Goal: Check status: Check status

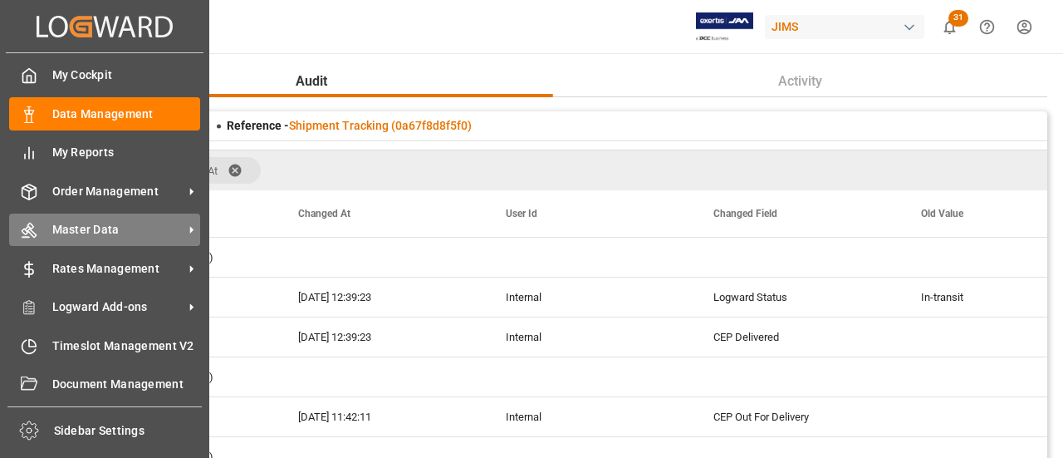
scroll to position [1495, 0]
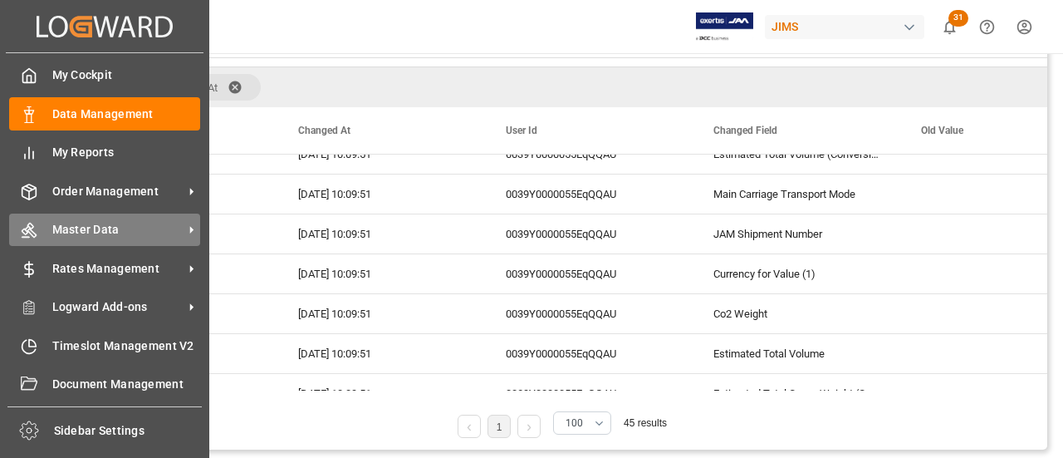
click at [51, 224] on div "Master Data Master Data" at bounding box center [104, 229] width 191 height 32
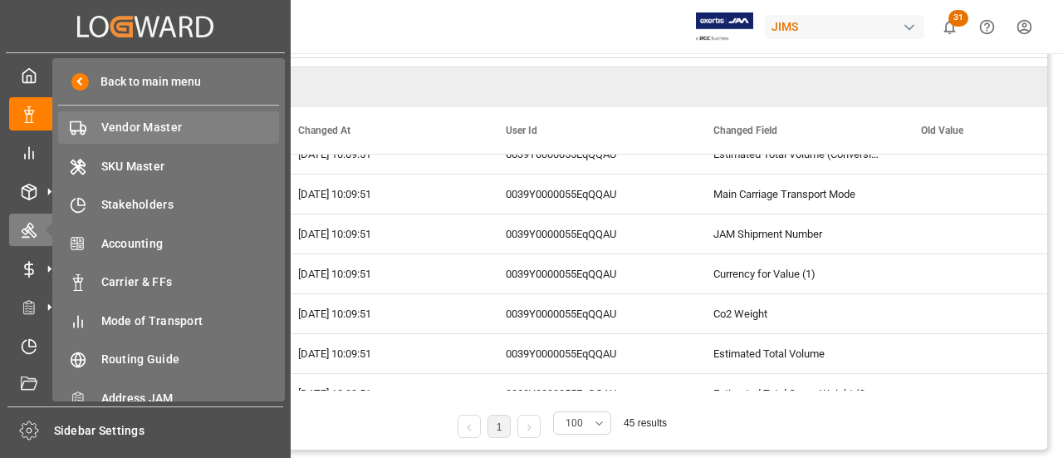
click at [118, 130] on span "Vendor Master" at bounding box center [190, 127] width 179 height 17
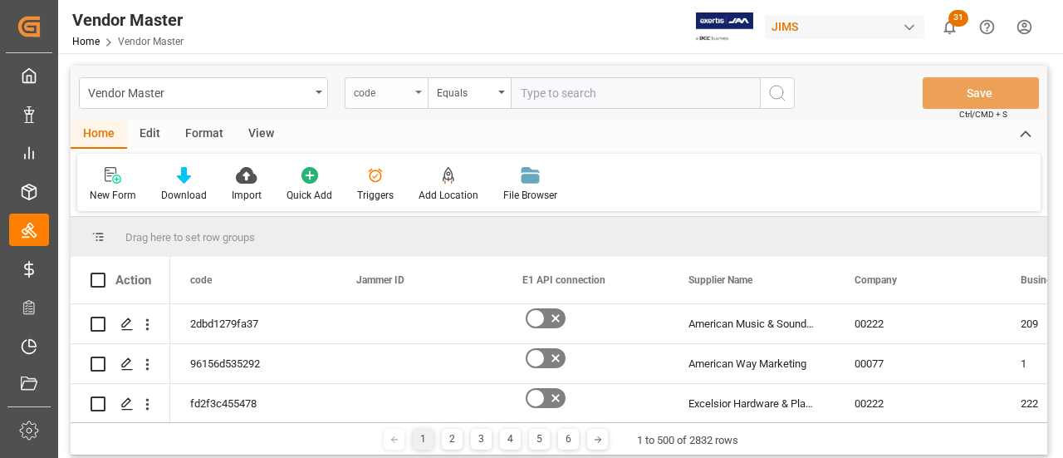
click at [409, 91] on div "code" at bounding box center [382, 90] width 56 height 19
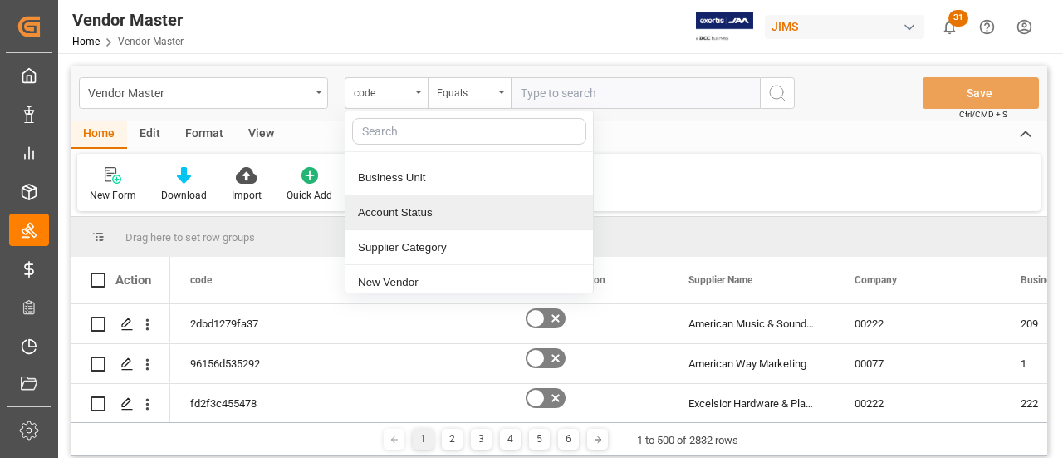
scroll to position [249, 0]
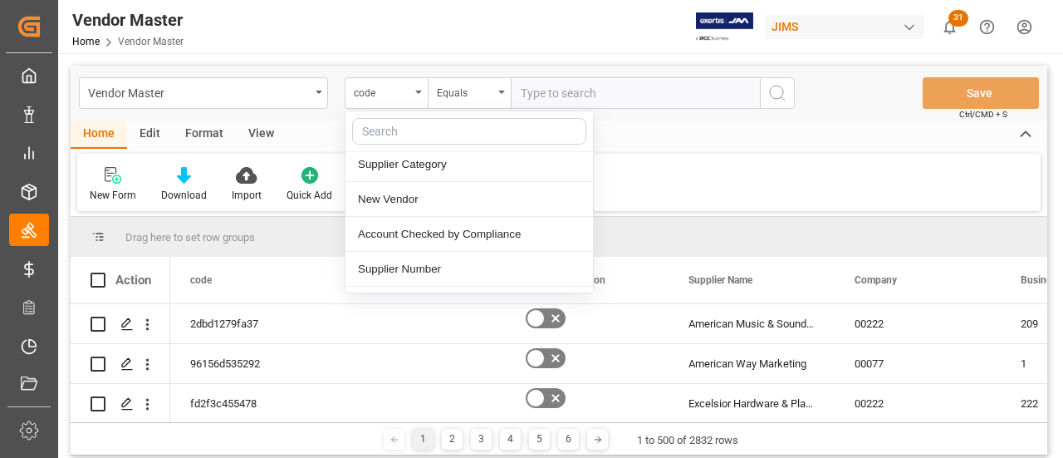
click at [438, 267] on div "Supplier Number" at bounding box center [468, 269] width 247 height 35
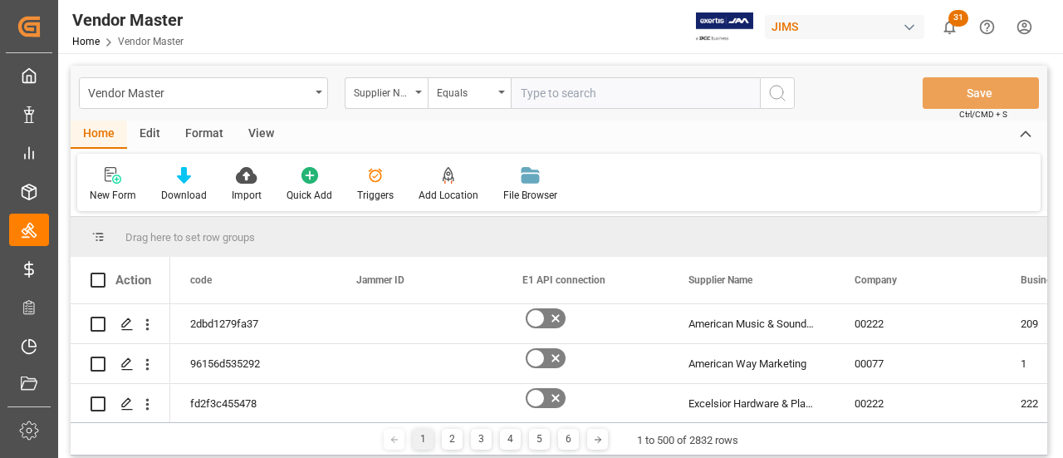
click at [535, 87] on input "text" at bounding box center [635, 93] width 249 height 32
type input "209159"
click at [781, 96] on icon "search button" at bounding box center [777, 93] width 20 height 20
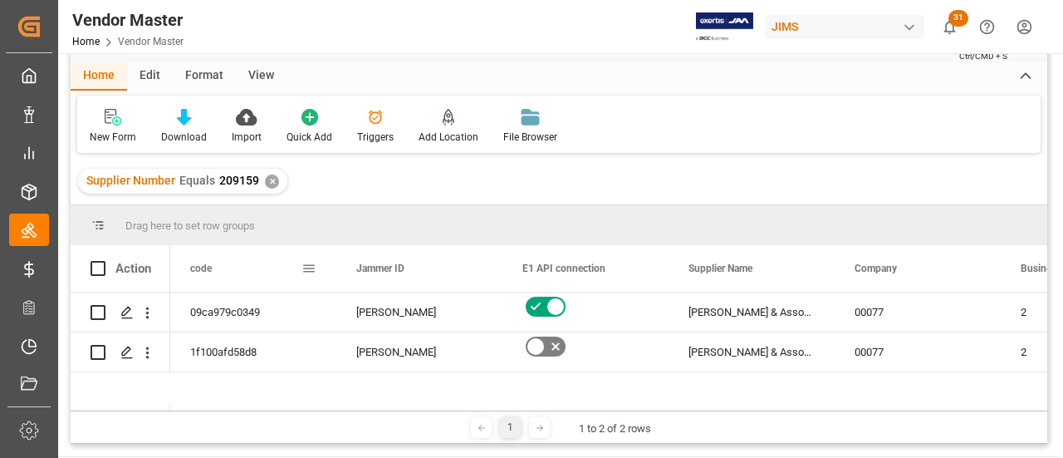
scroll to position [83, 0]
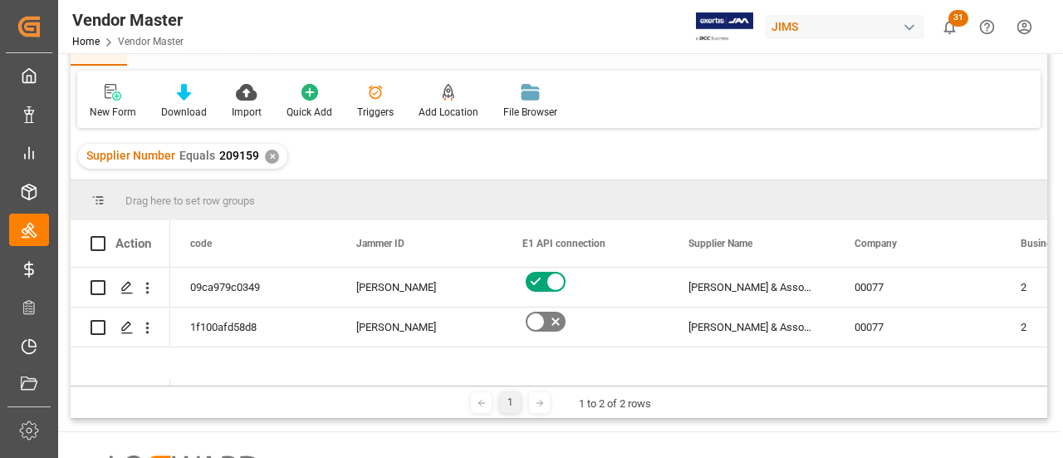
drag, startPoint x: 194, startPoint y: 380, endPoint x: 223, endPoint y: 385, distance: 29.5
click at [223, 385] on div at bounding box center [608, 383] width 877 height 6
click at [214, 379] on div "Action code Jammer ID E1 API connection" at bounding box center [559, 302] width 977 height 165
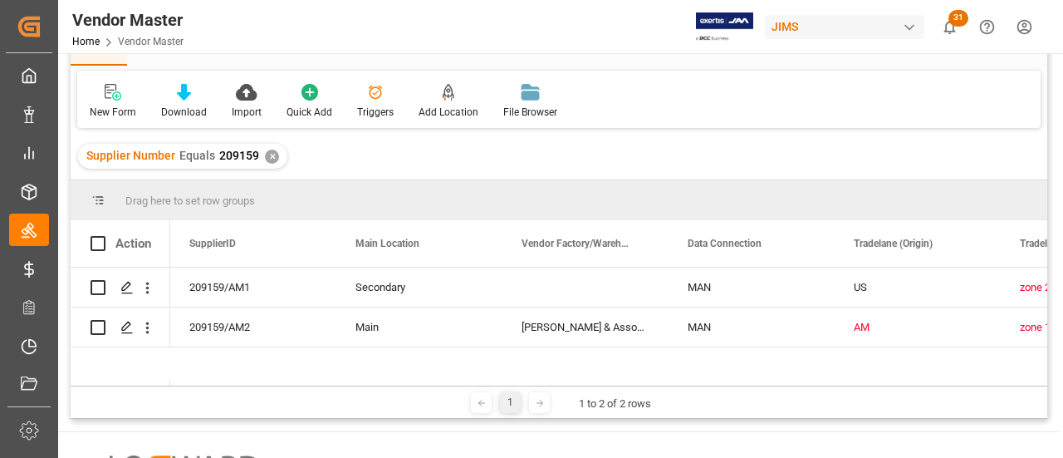
scroll to position [0, 0]
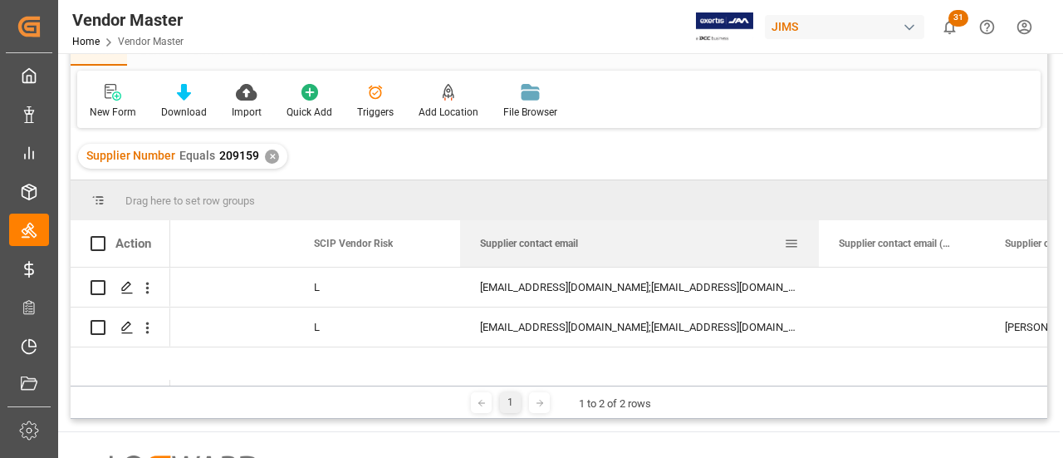
drag, startPoint x: 625, startPoint y: 237, endPoint x: 817, endPoint y: 255, distance: 193.5
click at [817, 255] on div at bounding box center [819, 243] width 7 height 47
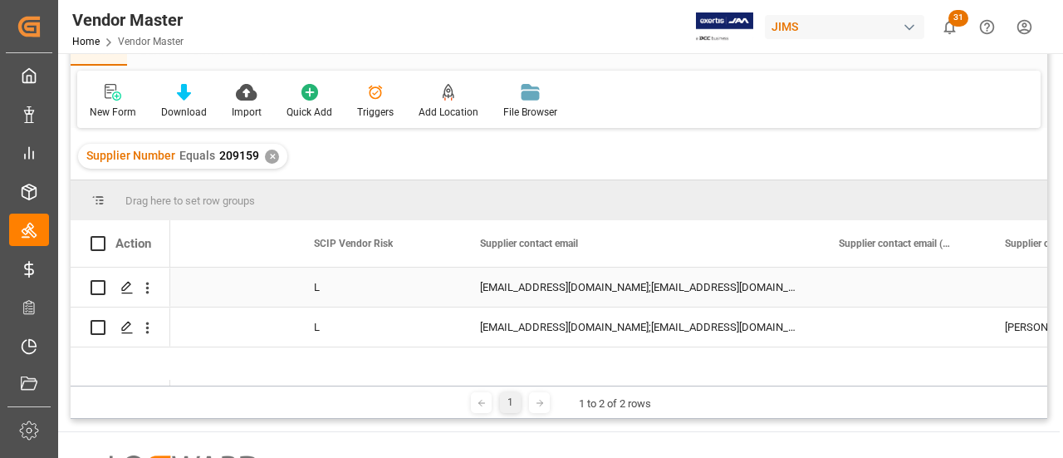
click at [649, 280] on div "[EMAIL_ADDRESS][DOMAIN_NAME];[EMAIL_ADDRESS][DOMAIN_NAME]" at bounding box center [639, 286] width 359 height 39
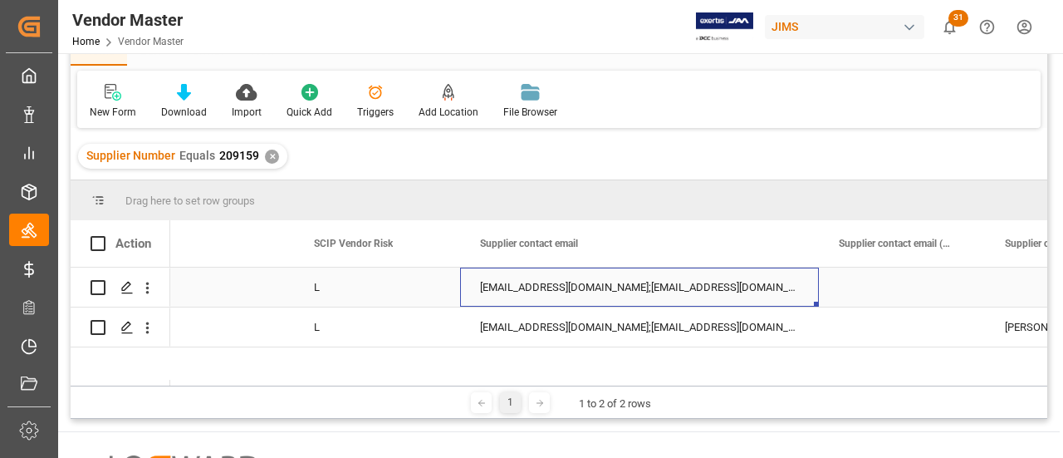
click at [649, 280] on div "[EMAIL_ADDRESS][DOMAIN_NAME];[EMAIL_ADDRESS][DOMAIN_NAME]" at bounding box center [639, 286] width 359 height 39
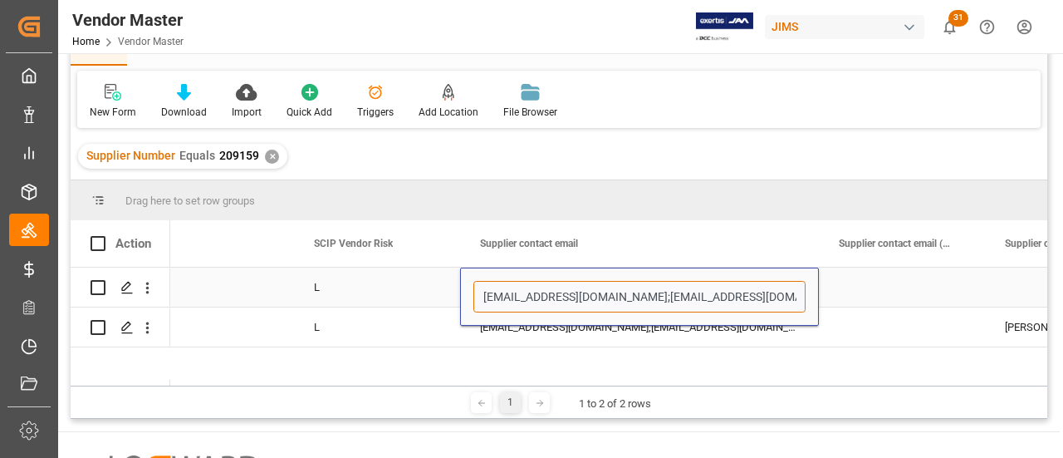
drag, startPoint x: 732, startPoint y: 298, endPoint x: 343, endPoint y: 294, distance: 388.7
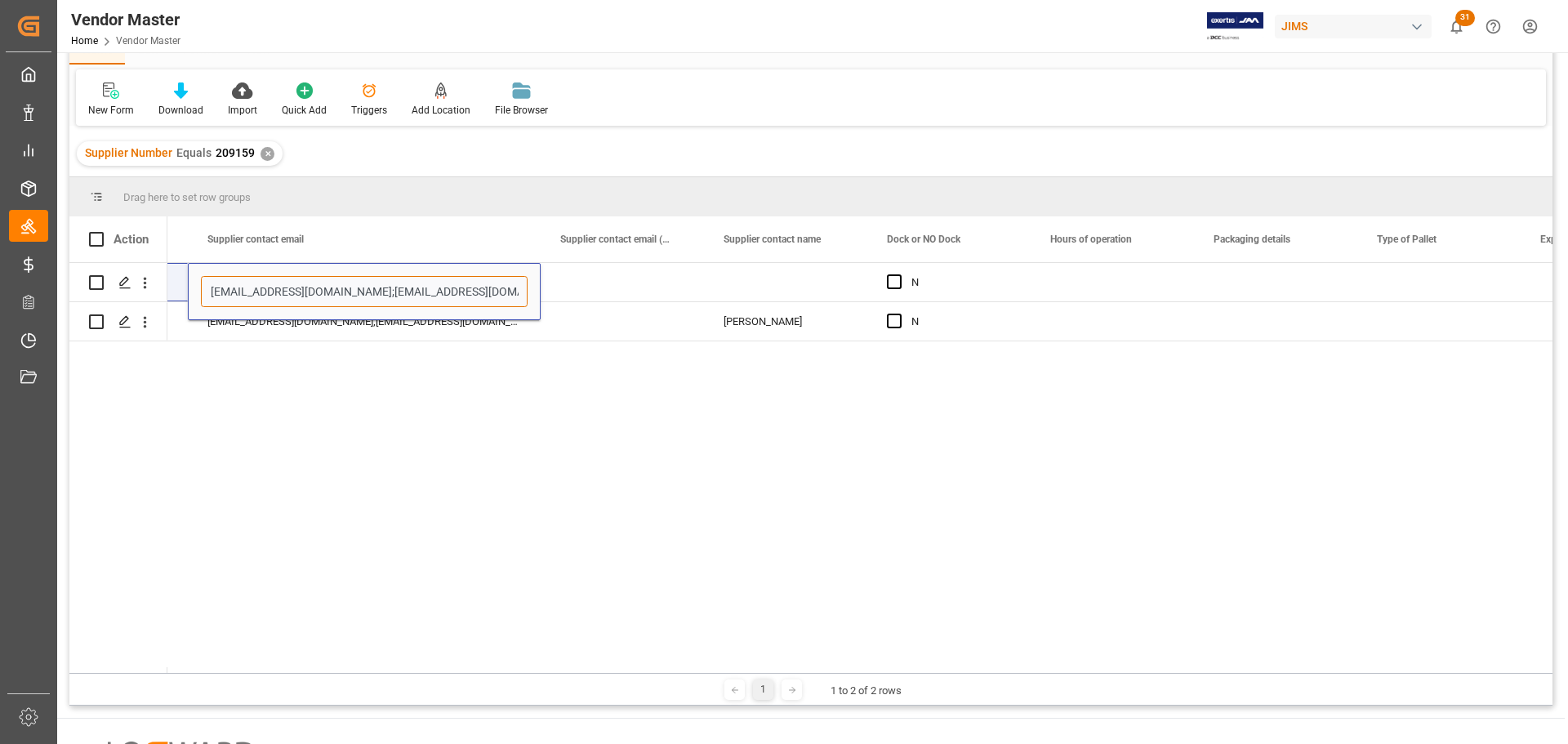
scroll to position [0, 6838]
click at [342, 449] on div "[PERSON_NAME] [PERSON_NAME][EMAIL_ADDRESS][DOMAIN_NAME];[EMAIL_ADDRESS][DOMAIN_…" at bounding box center [859, 467] width 1385 height 410
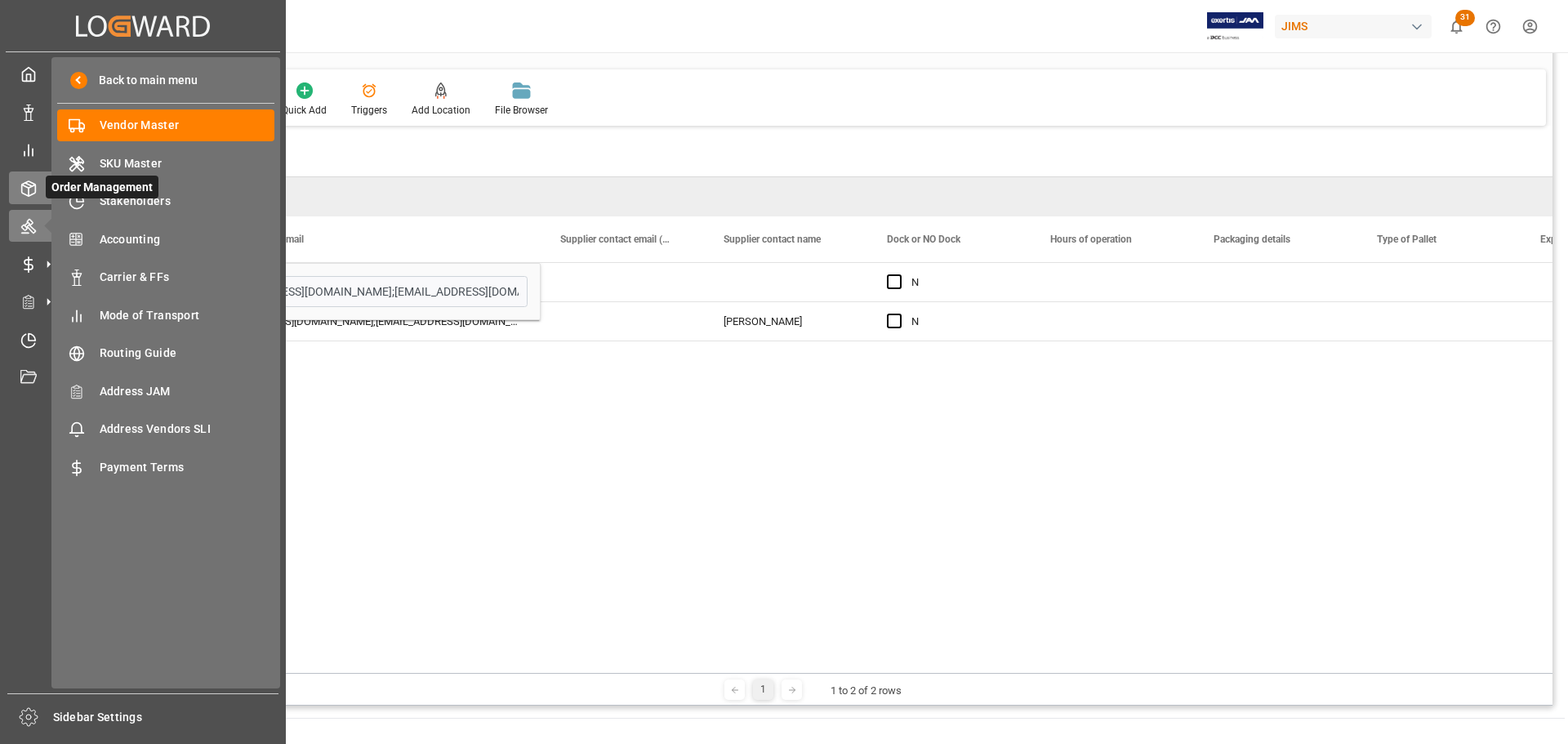
click at [31, 185] on icon at bounding box center [29, 189] width 17 height 17
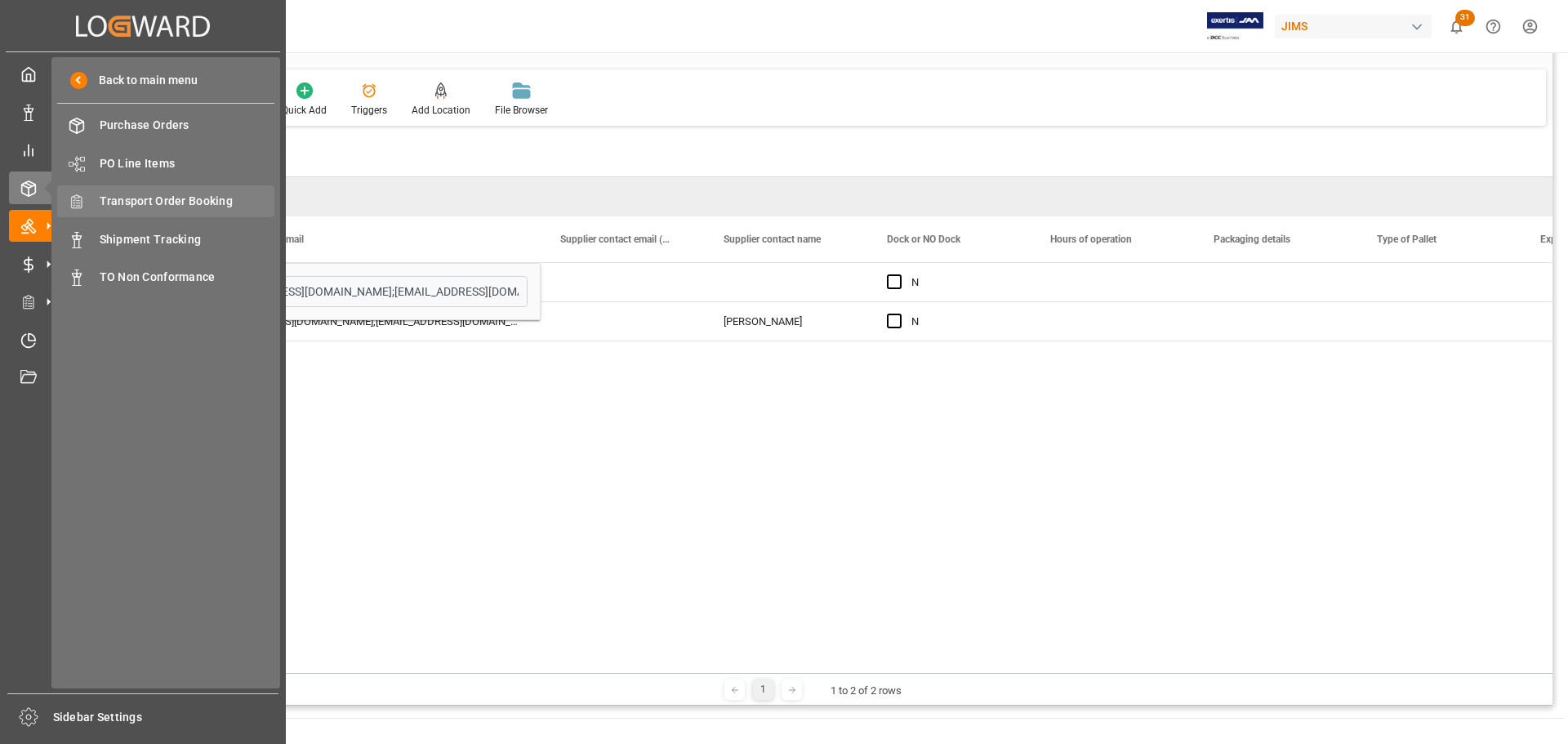
click at [203, 204] on span "Transport Order Booking" at bounding box center [187, 200] width 176 height 17
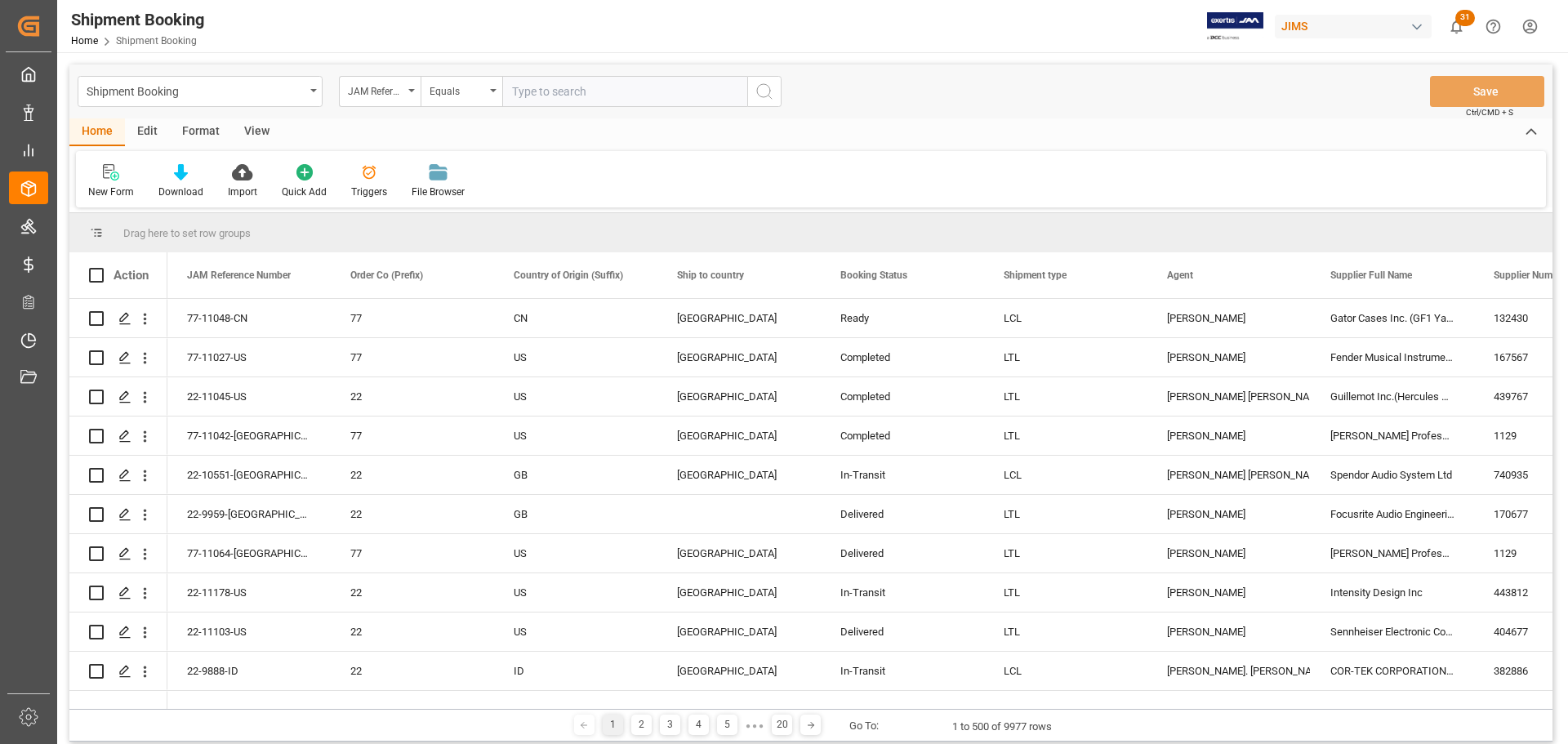
click at [561, 89] on input "text" at bounding box center [624, 91] width 245 height 31
paste input "77-11186-[GEOGRAPHIC_DATA]"
type input "77-11186-[GEOGRAPHIC_DATA]"
click at [754, 90] on button "search button" at bounding box center [764, 91] width 34 height 31
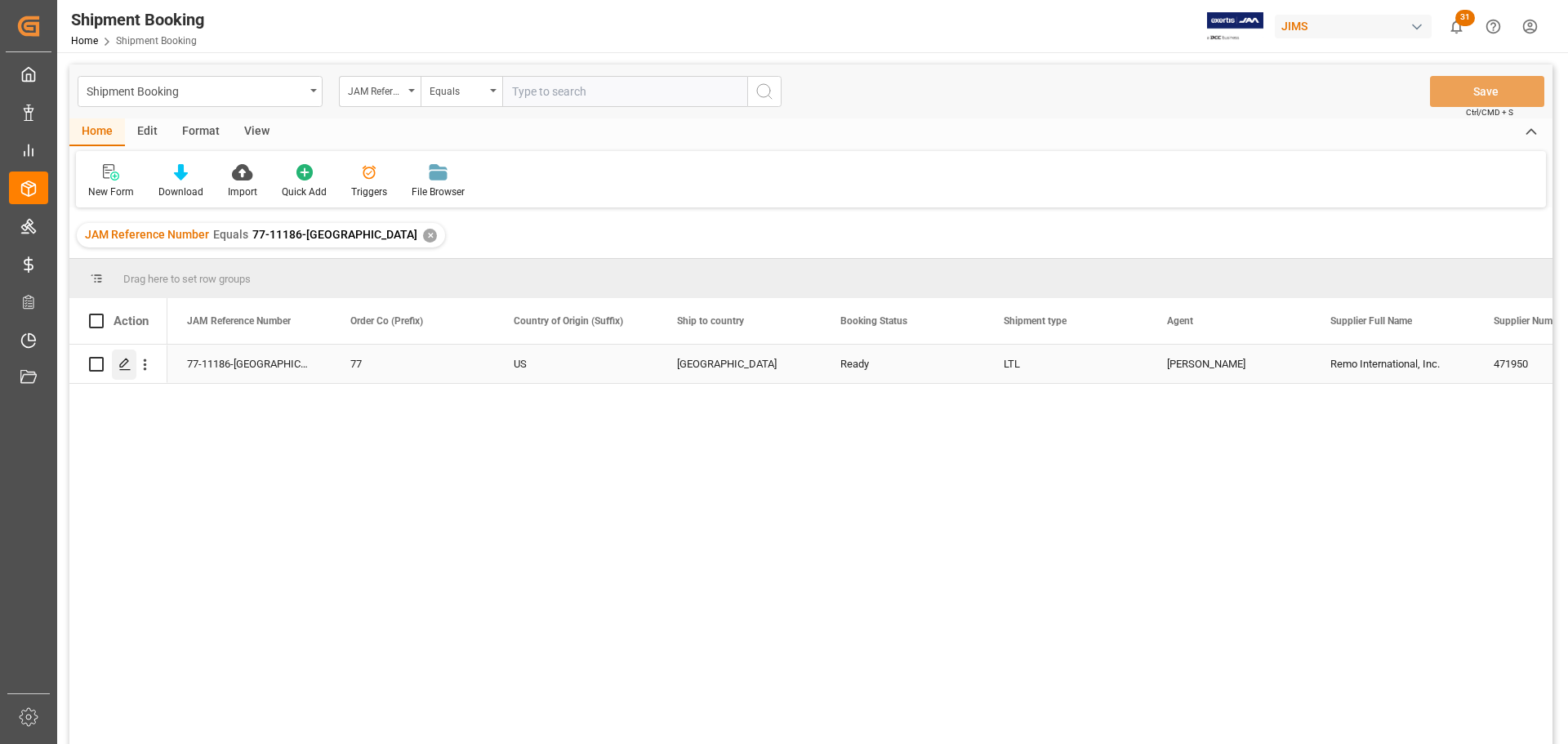
click at [123, 359] on icon "Press SPACE to select this row." at bounding box center [124, 364] width 13 height 13
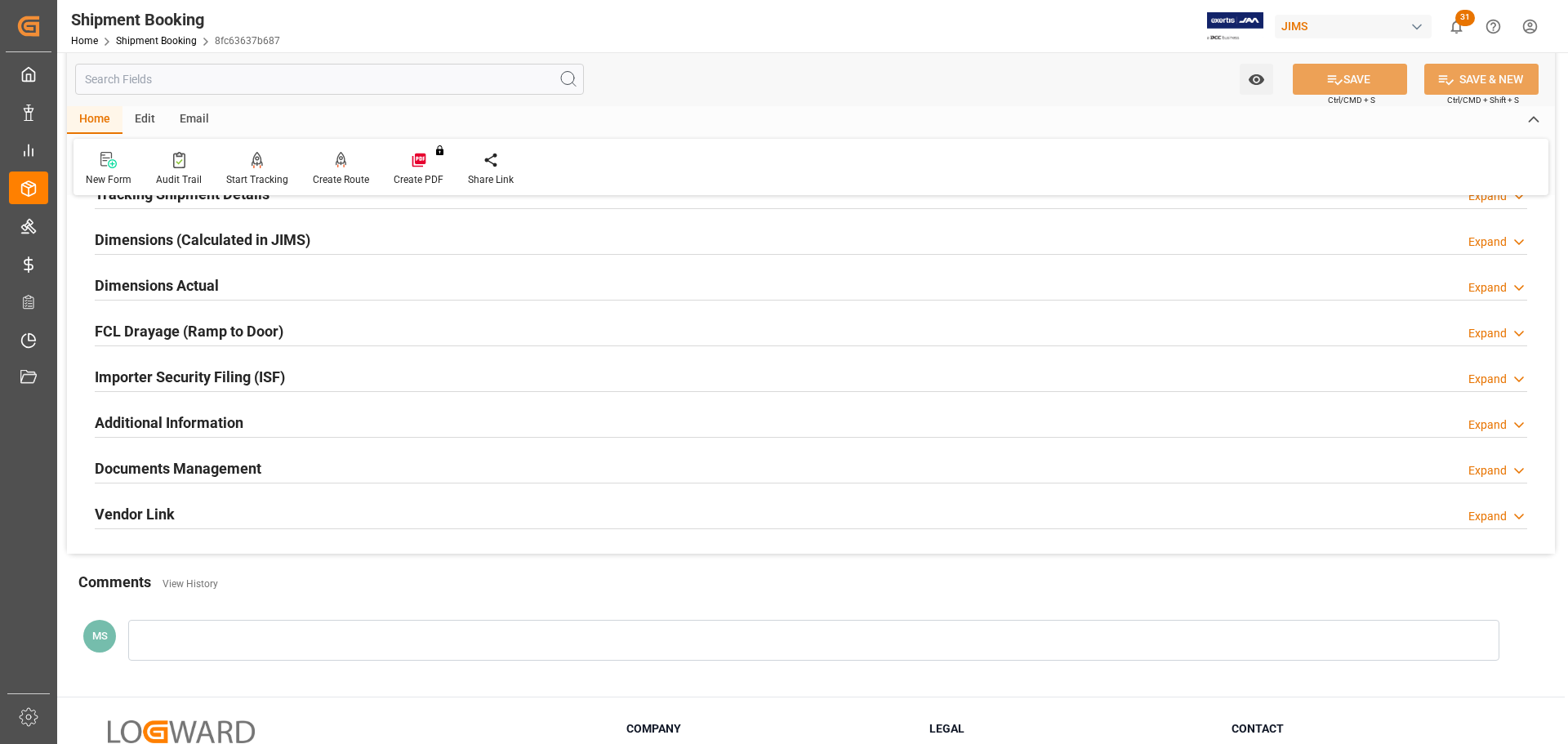
scroll to position [482, 0]
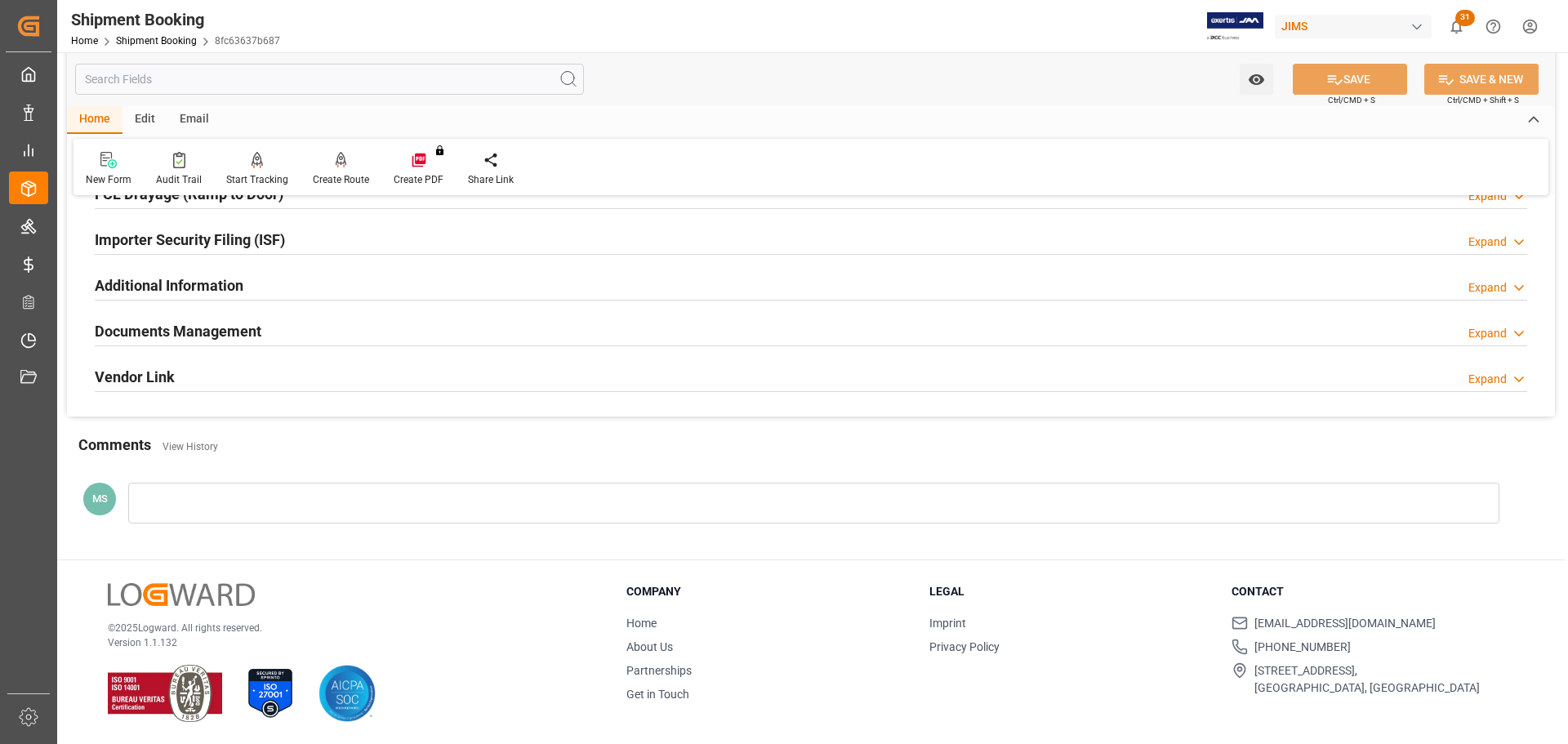
click at [368, 322] on div "Documents Management Expand" at bounding box center [810, 330] width 1432 height 31
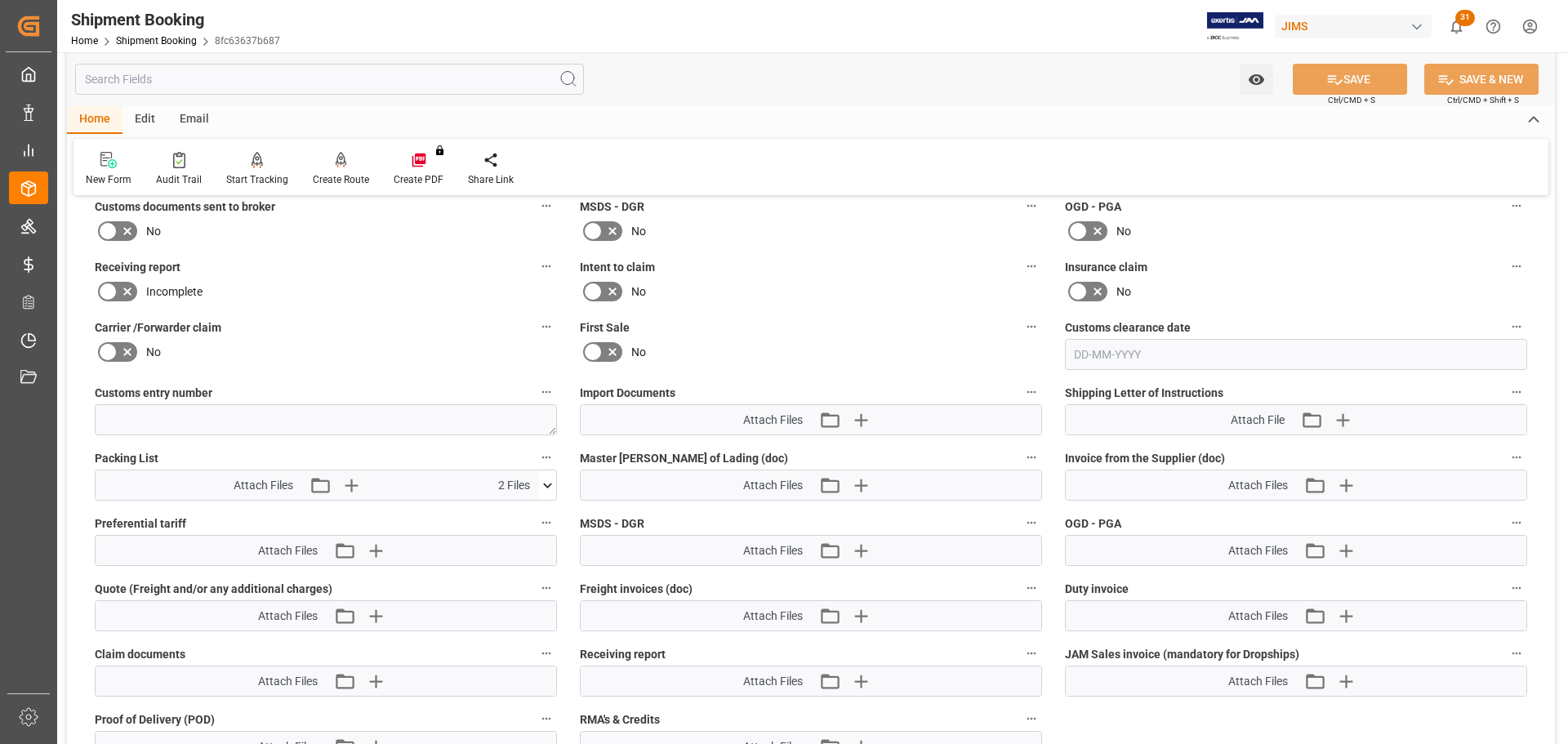
scroll to position [726, 0]
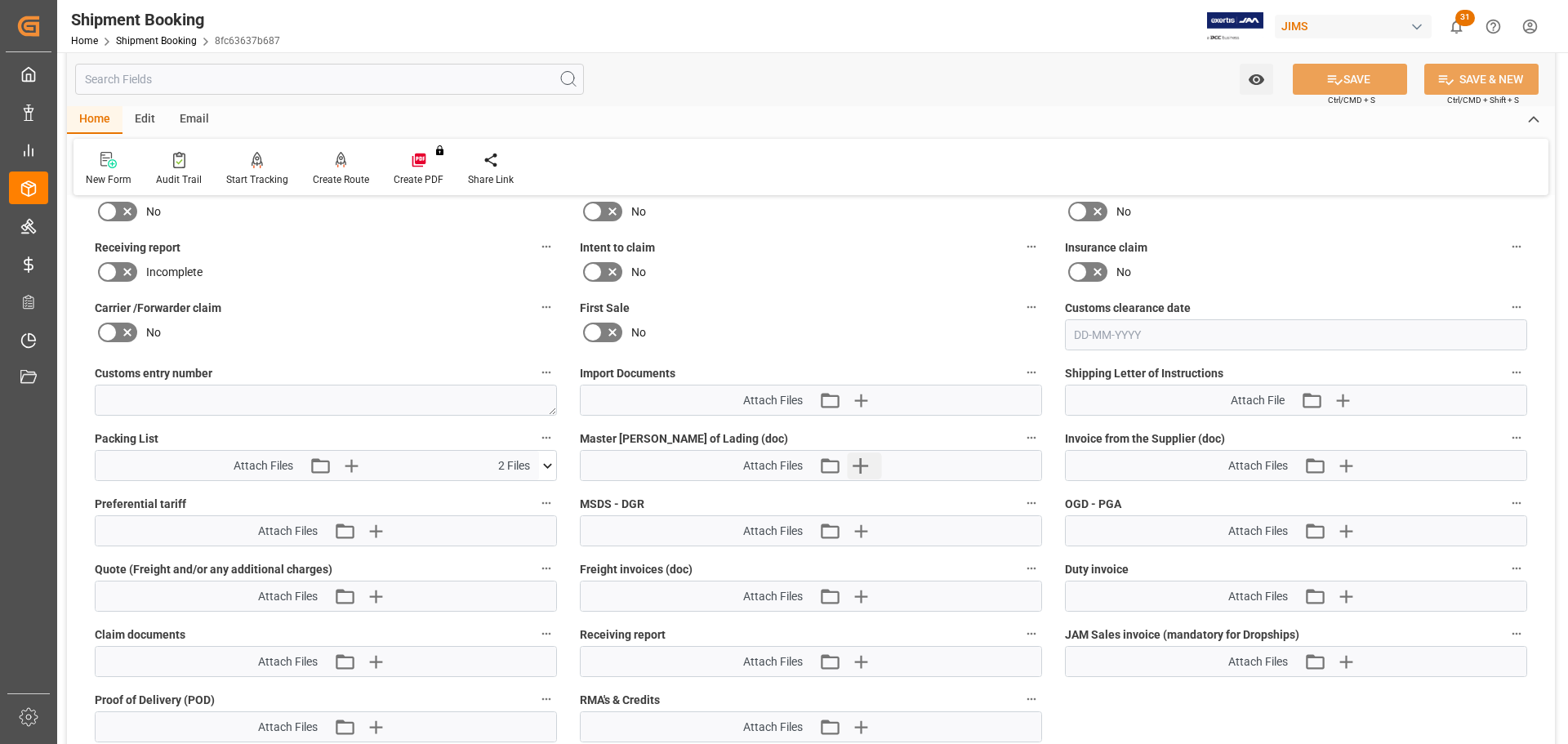
click at [874, 449] on button "Upload new file" at bounding box center [863, 465] width 34 height 27
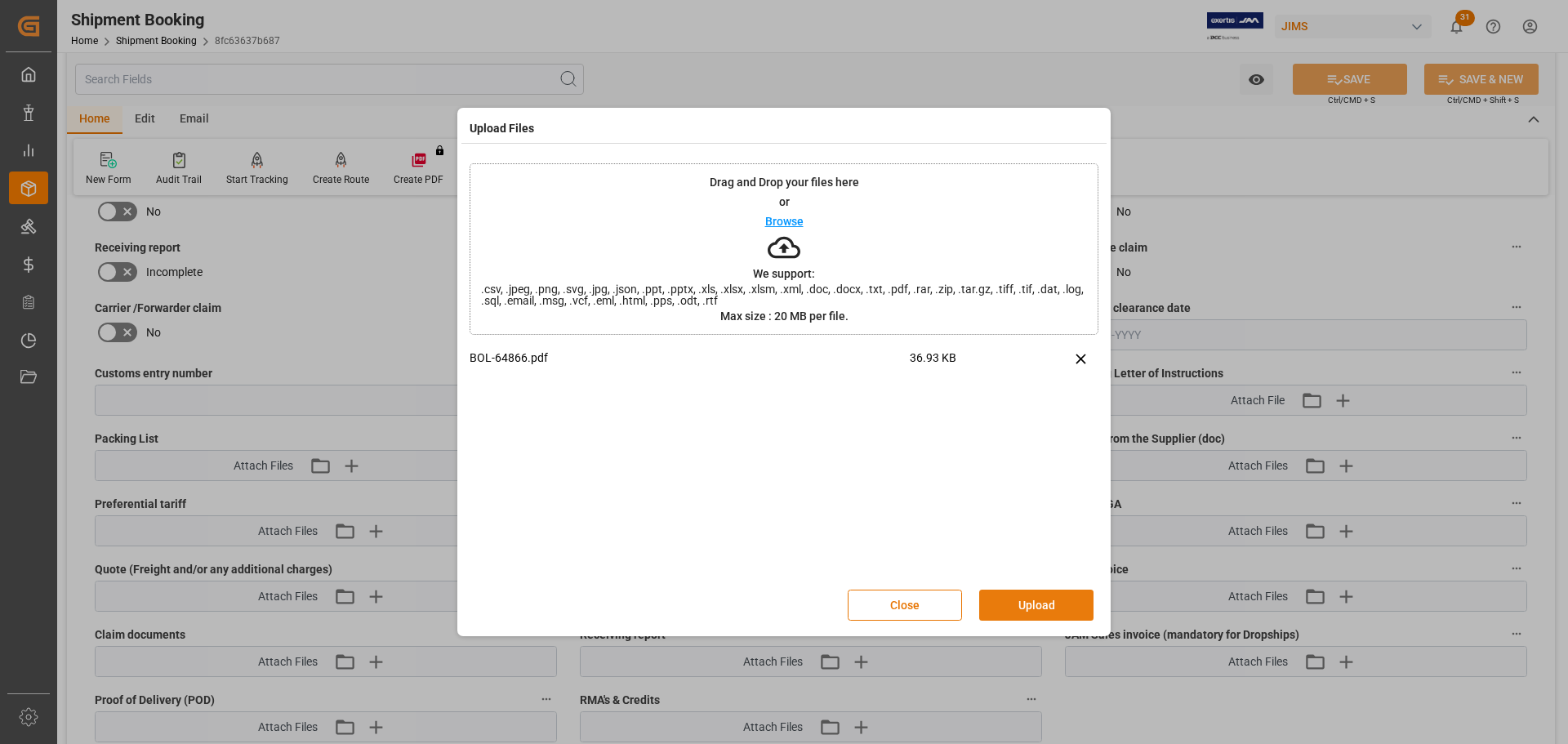
click at [1028, 449] on button "Upload" at bounding box center [1036, 605] width 114 height 31
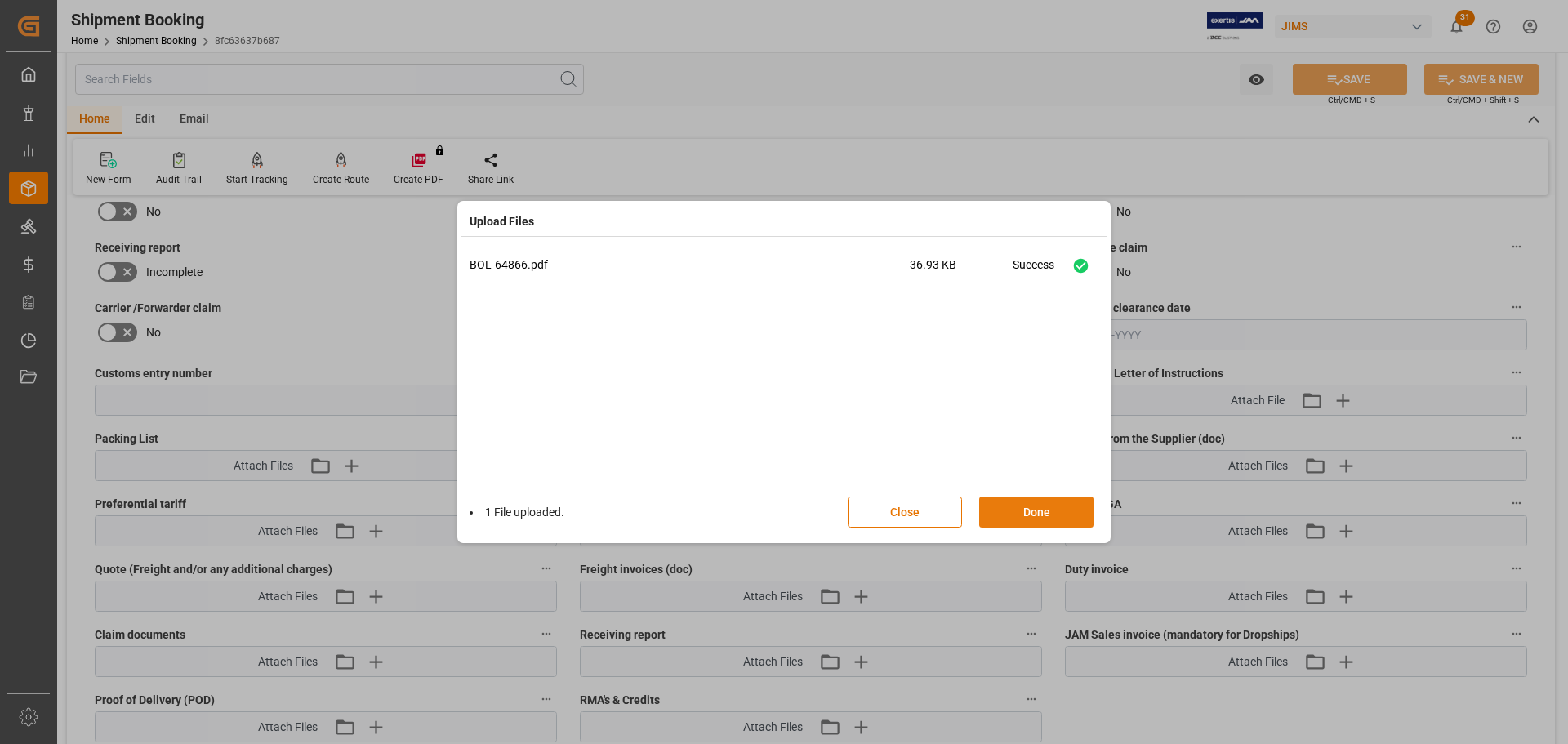
click at [1044, 449] on button "Done" at bounding box center [1036, 512] width 114 height 31
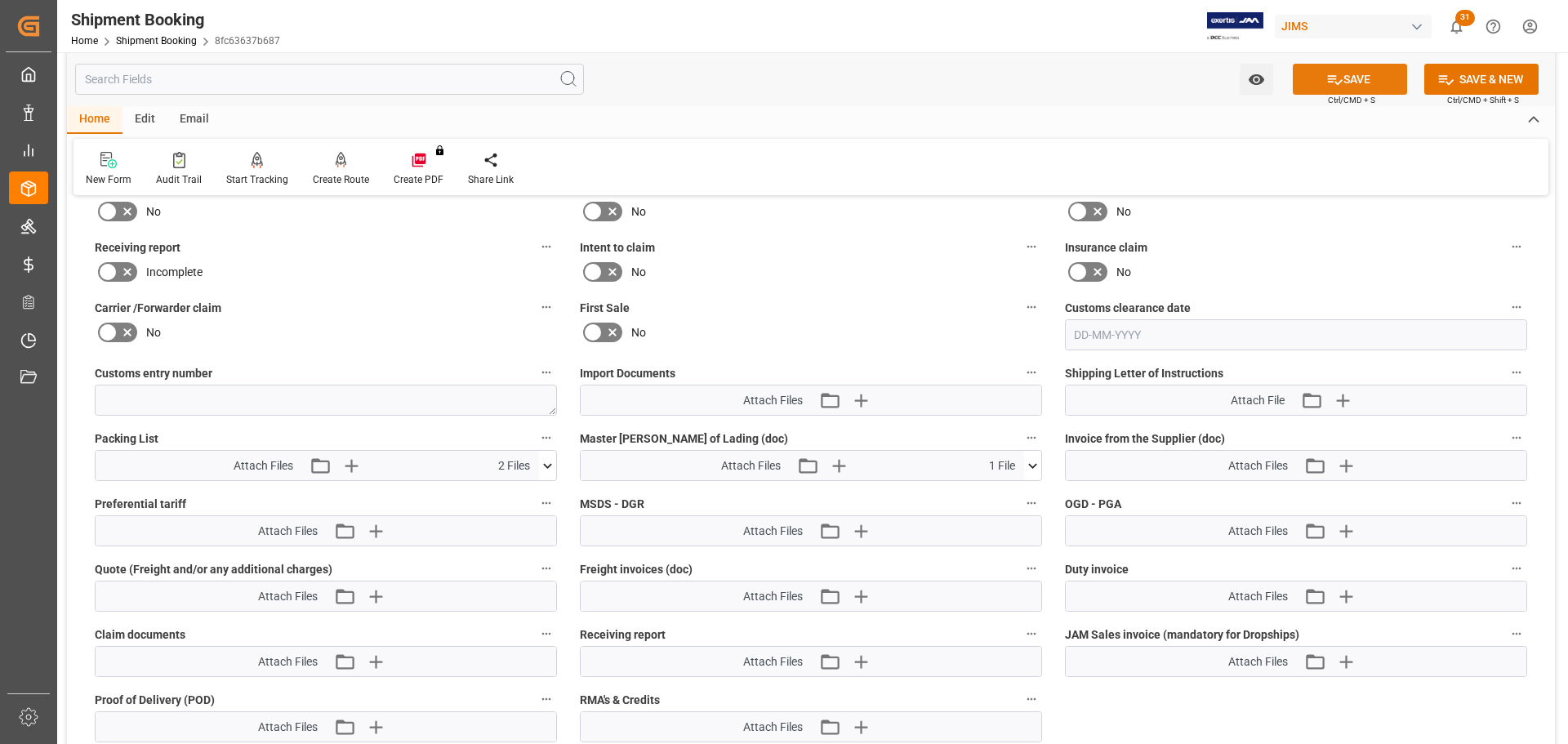
click at [1044, 85] on icon at bounding box center [1334, 79] width 17 height 17
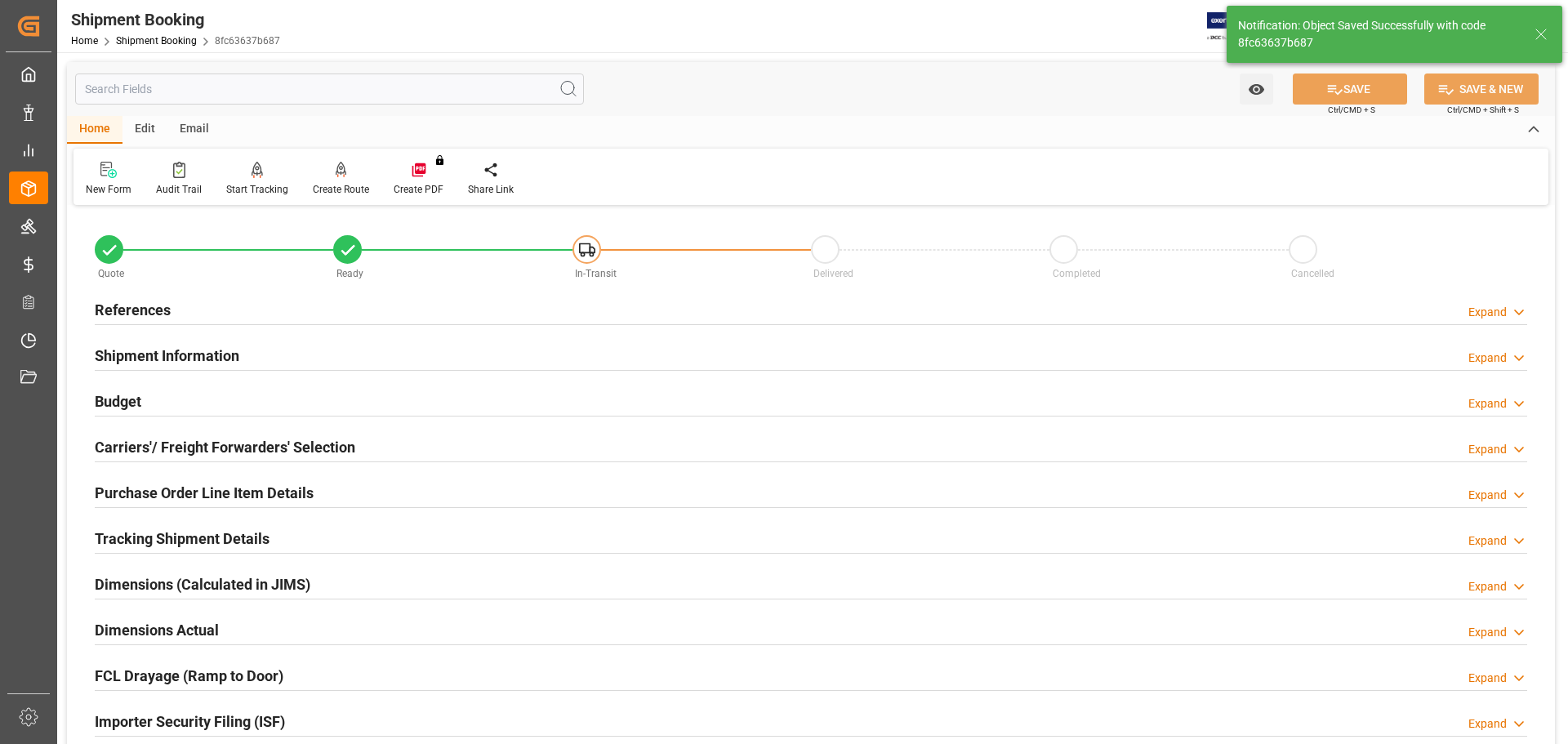
scroll to position [163, 0]
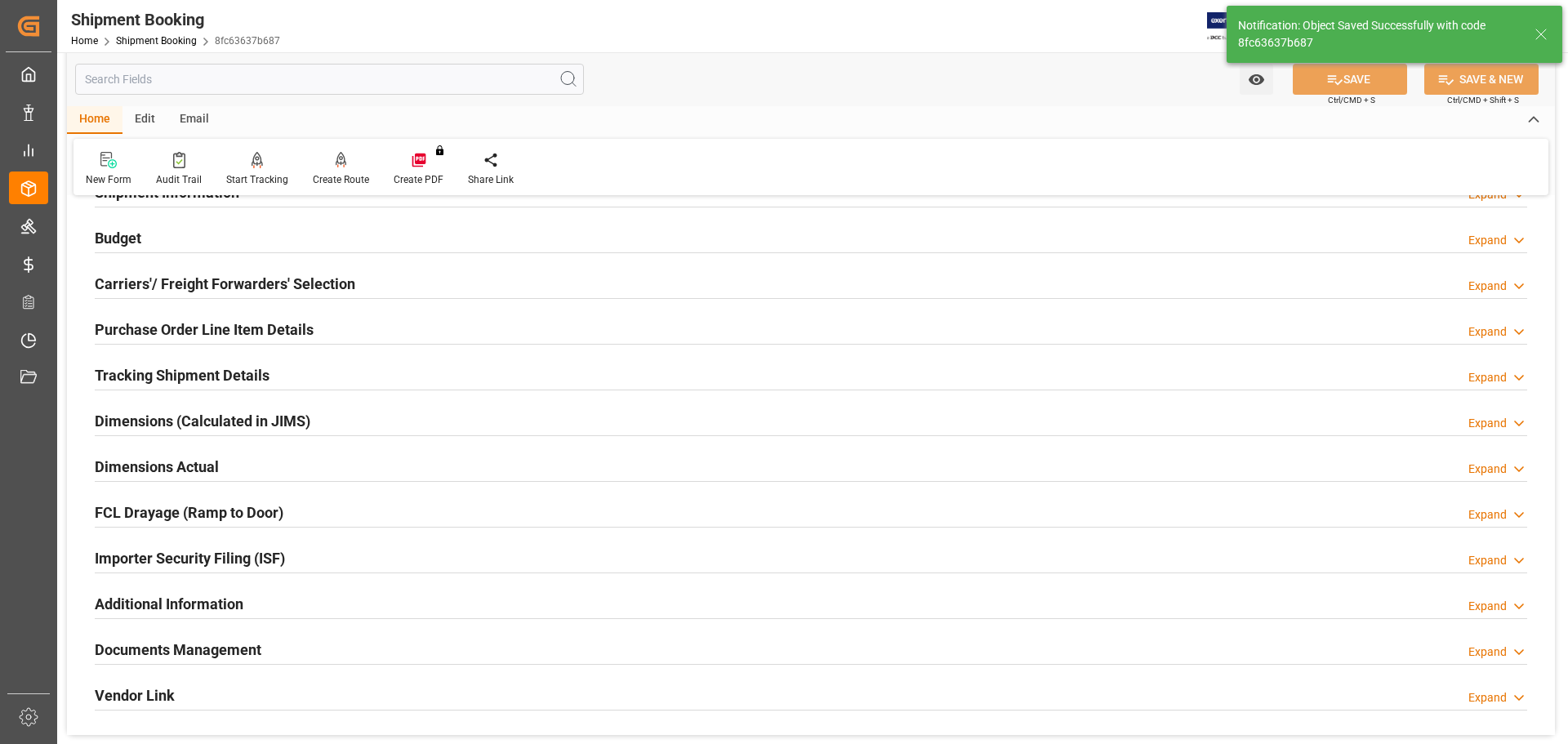
click at [470, 449] on div "Dimensions Actual Expand" at bounding box center [810, 466] width 1432 height 31
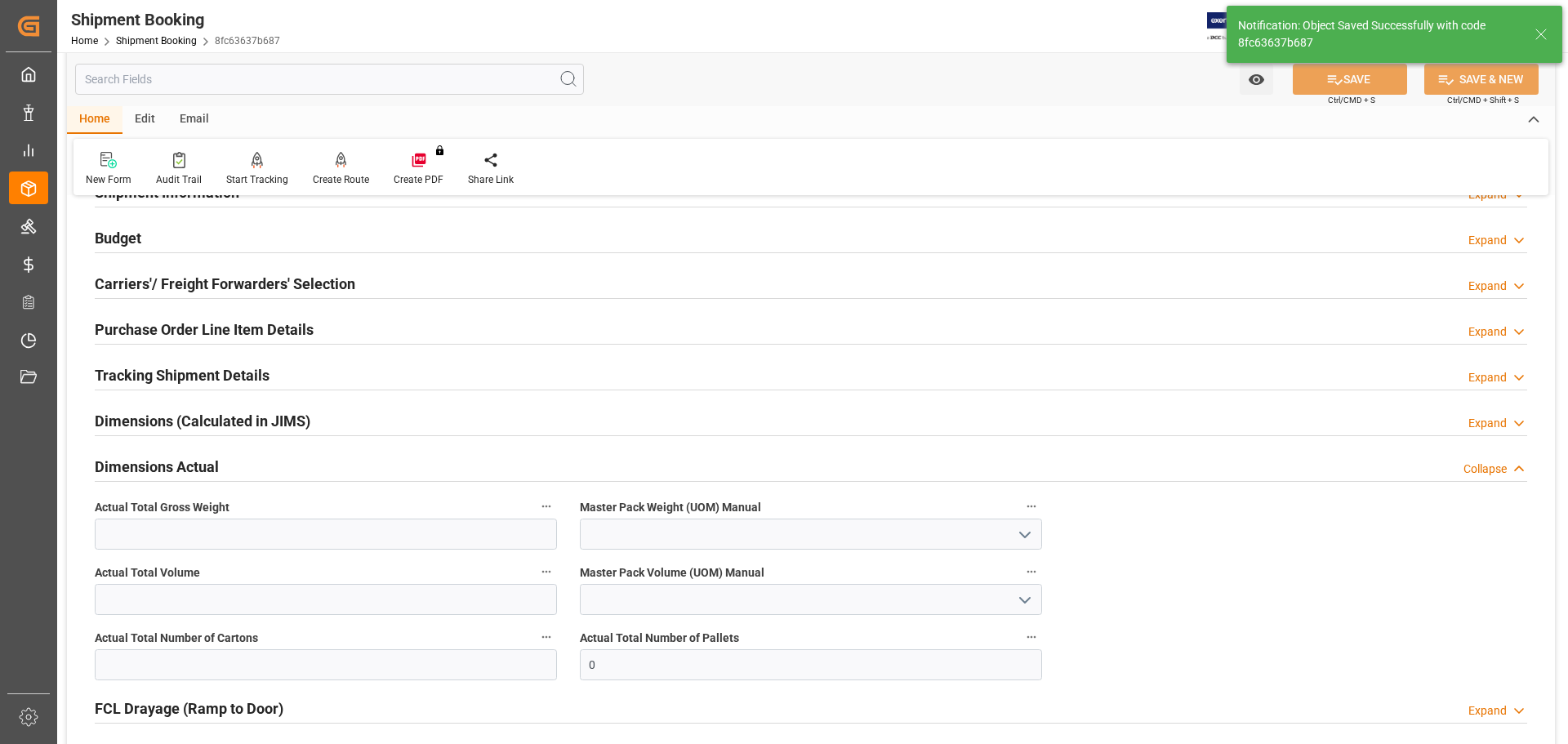
click at [470, 449] on div "Dimensions Actual Collapse" at bounding box center [810, 466] width 1432 height 31
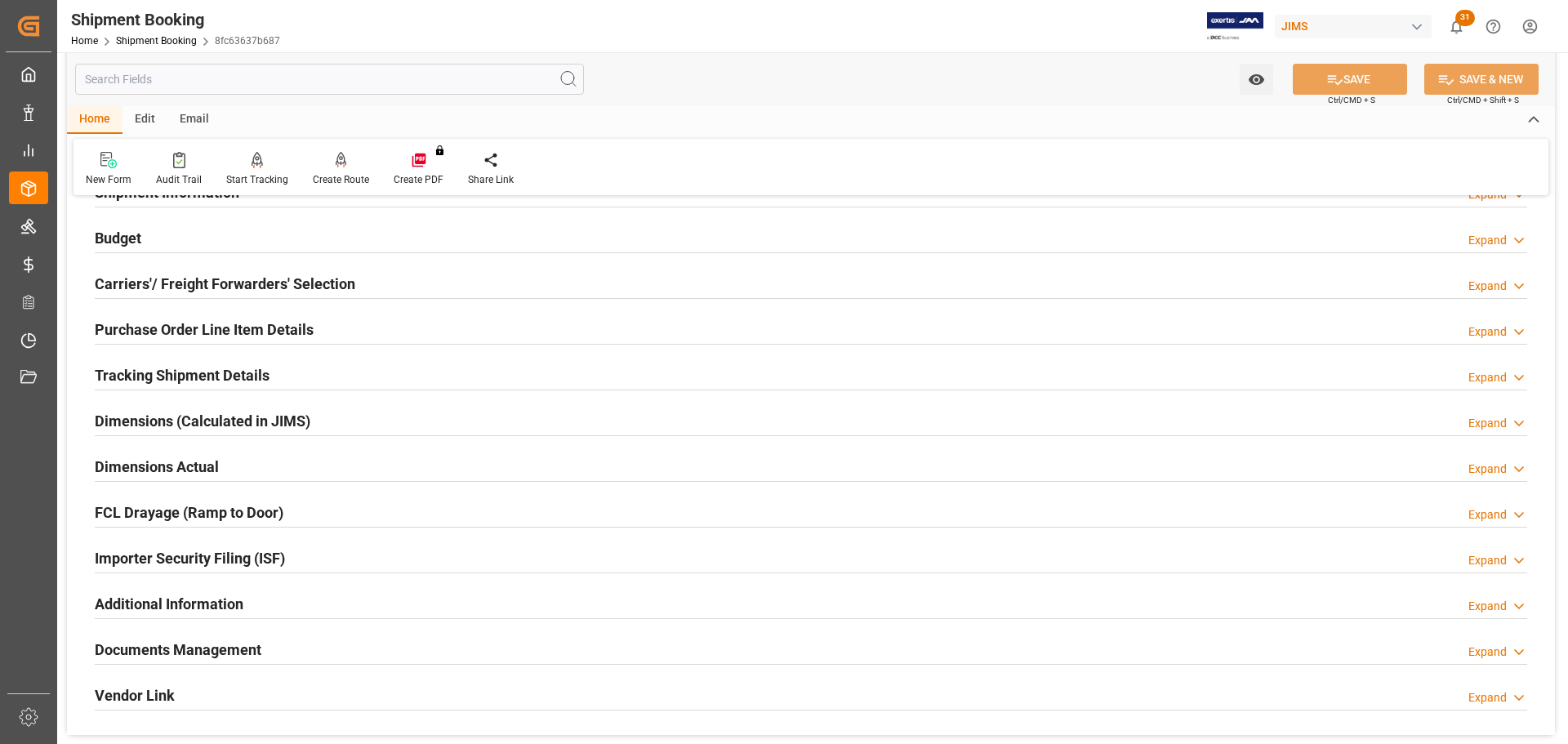
click at [246, 377] on h2 "Tracking Shipment Details" at bounding box center [182, 374] width 175 height 22
